Goal: Task Accomplishment & Management: Manage account settings

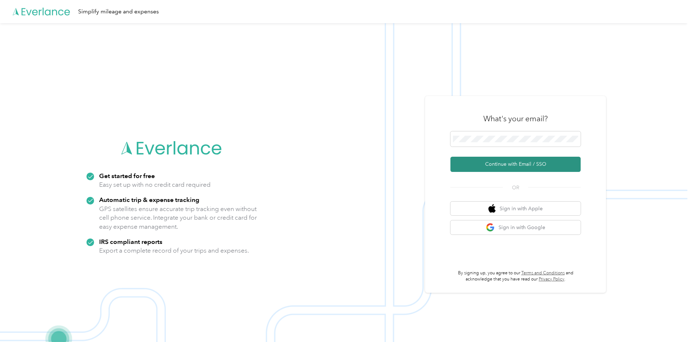
click at [496, 161] on button "Continue with Email / SSO" at bounding box center [516, 164] width 130 height 15
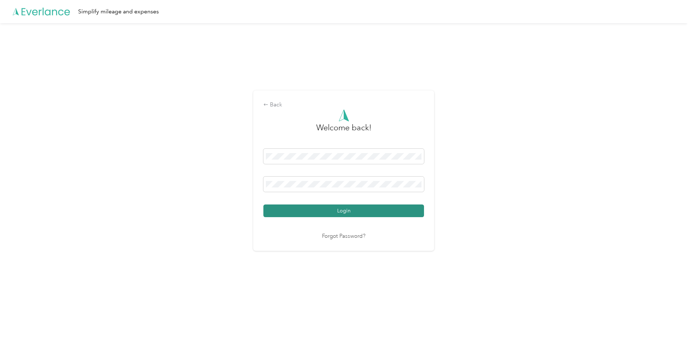
click at [312, 208] on button "Login" at bounding box center [344, 211] width 161 height 13
